Goal: Navigation & Orientation: Find specific page/section

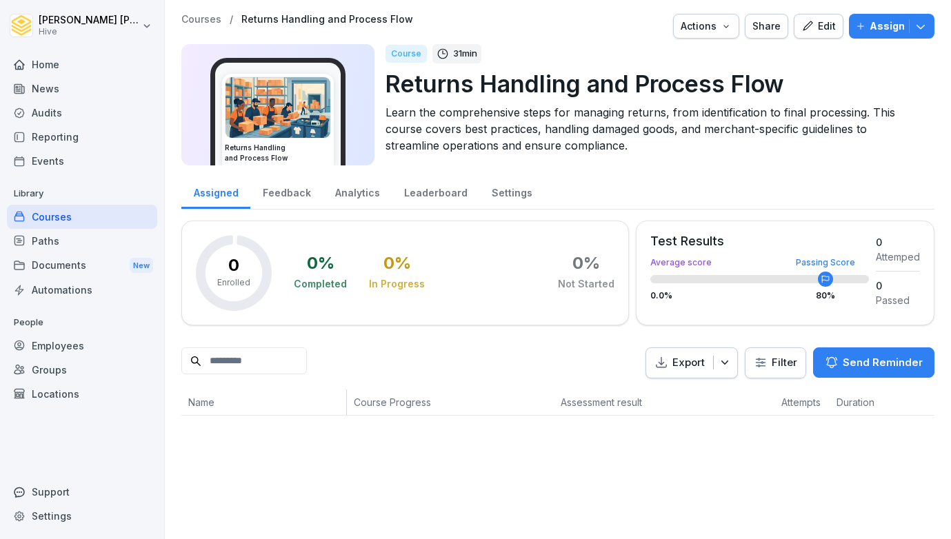
click at [110, 214] on div "Courses" at bounding box center [82, 217] width 150 height 24
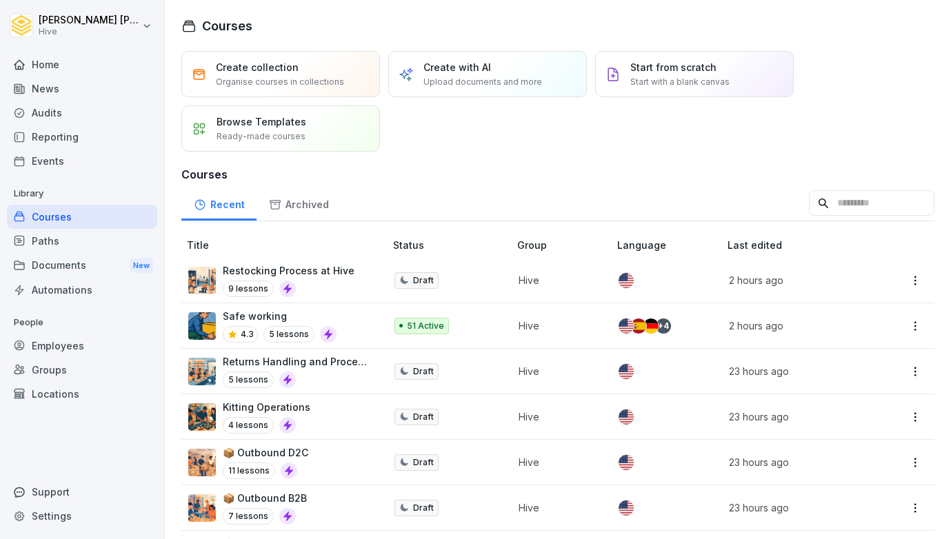
click at [53, 64] on div "Home" at bounding box center [82, 64] width 150 height 24
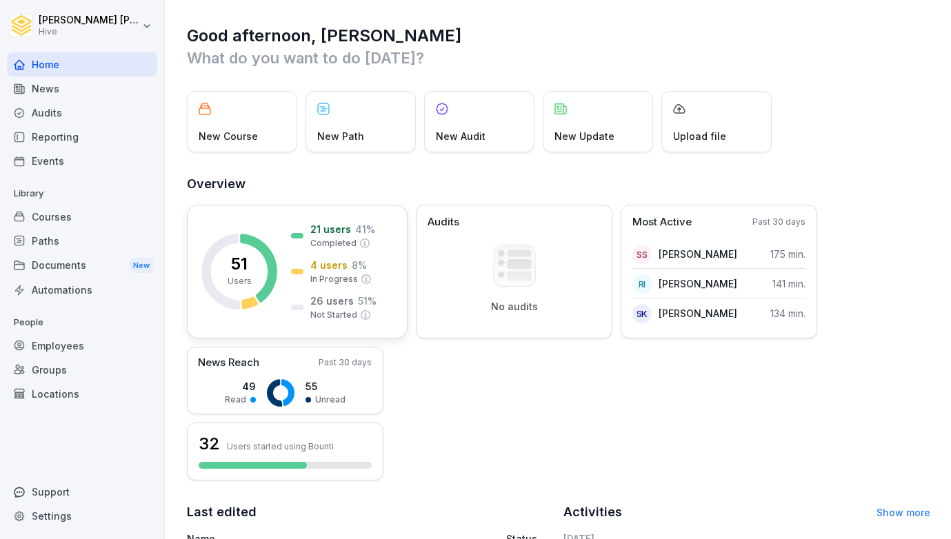
click at [266, 303] on rect at bounding box center [239, 272] width 76 height 76
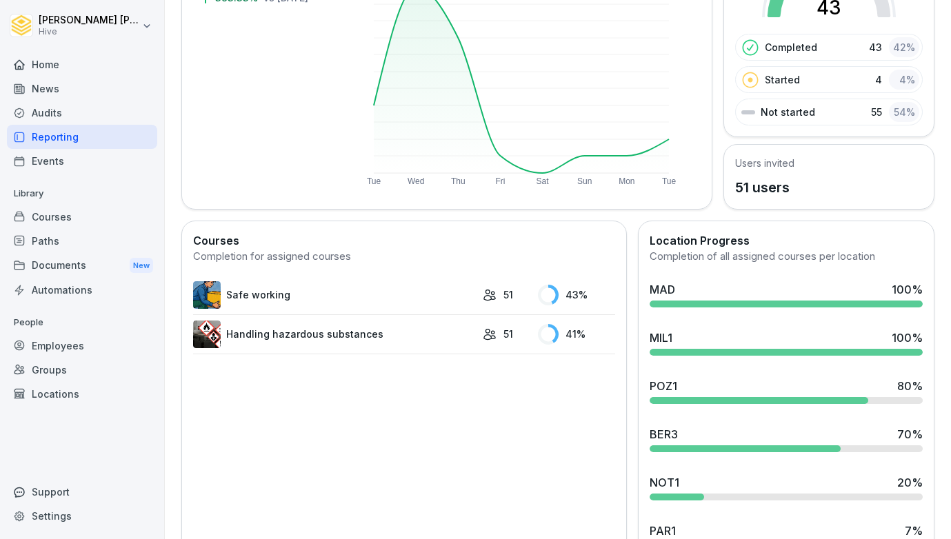
scroll to position [181, 0]
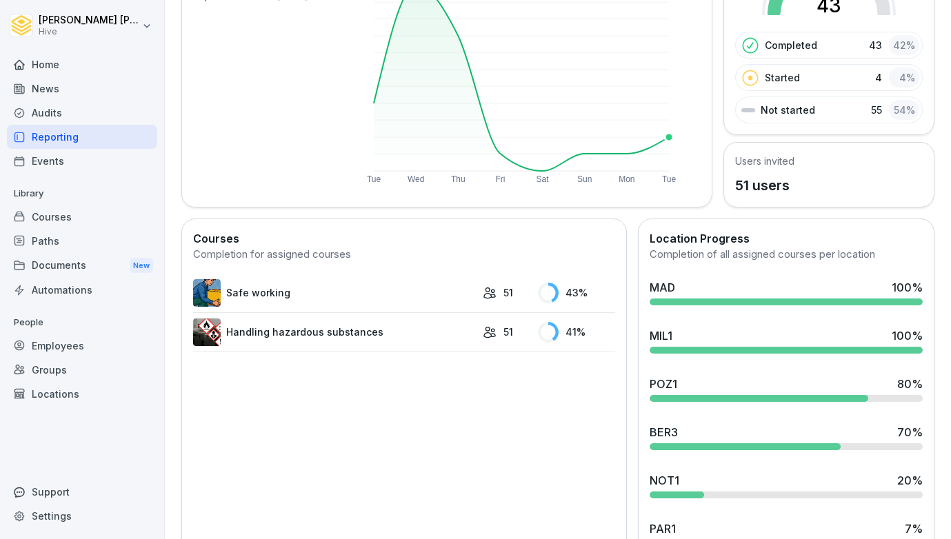
click at [661, 141] on rect at bounding box center [521, 78] width 295 height 186
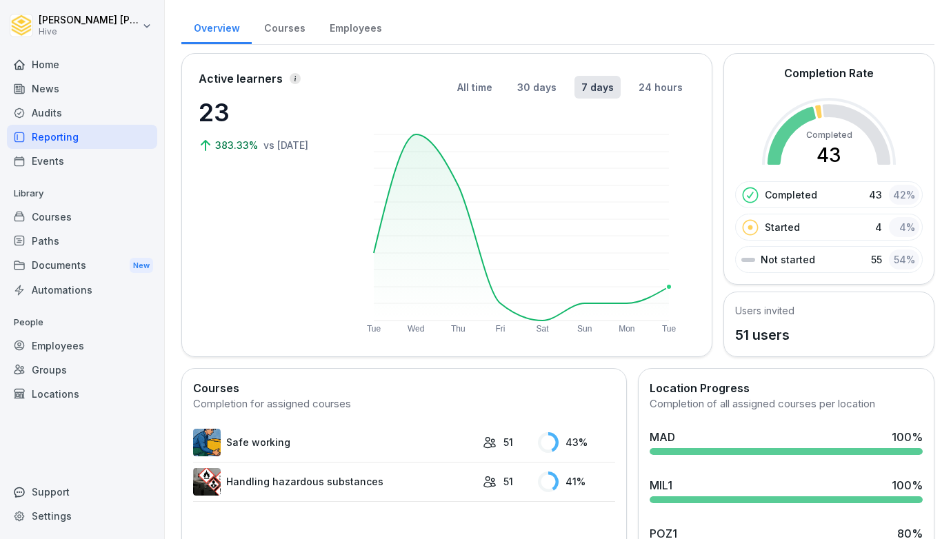
scroll to position [11, 0]
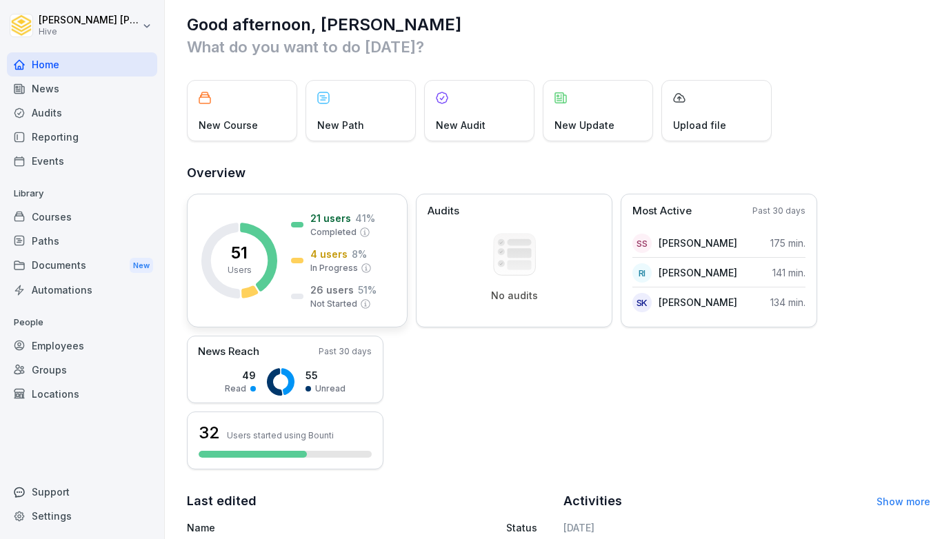
click at [274, 276] on rect at bounding box center [239, 261] width 76 height 76
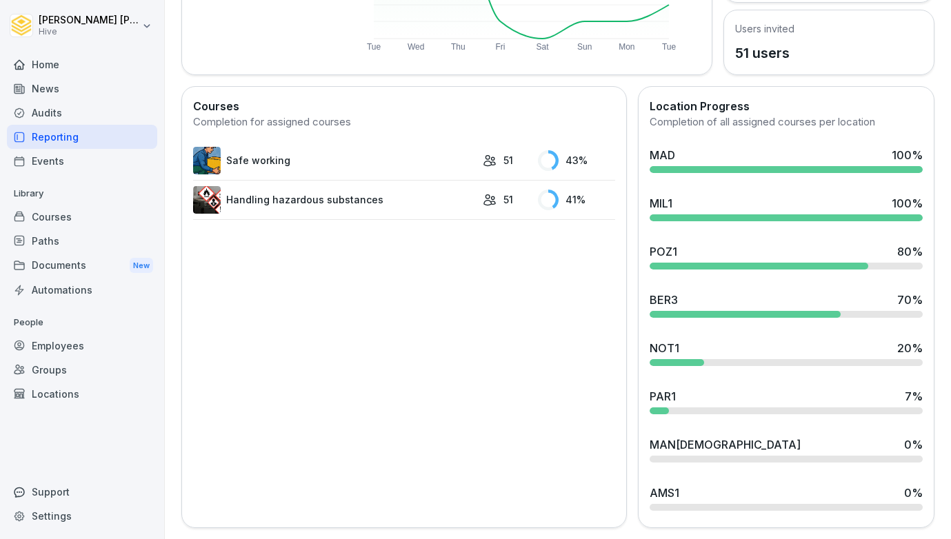
scroll to position [313, 0]
click at [730, 414] on div at bounding box center [786, 411] width 273 height 7
